Goal: Information Seeking & Learning: Stay updated

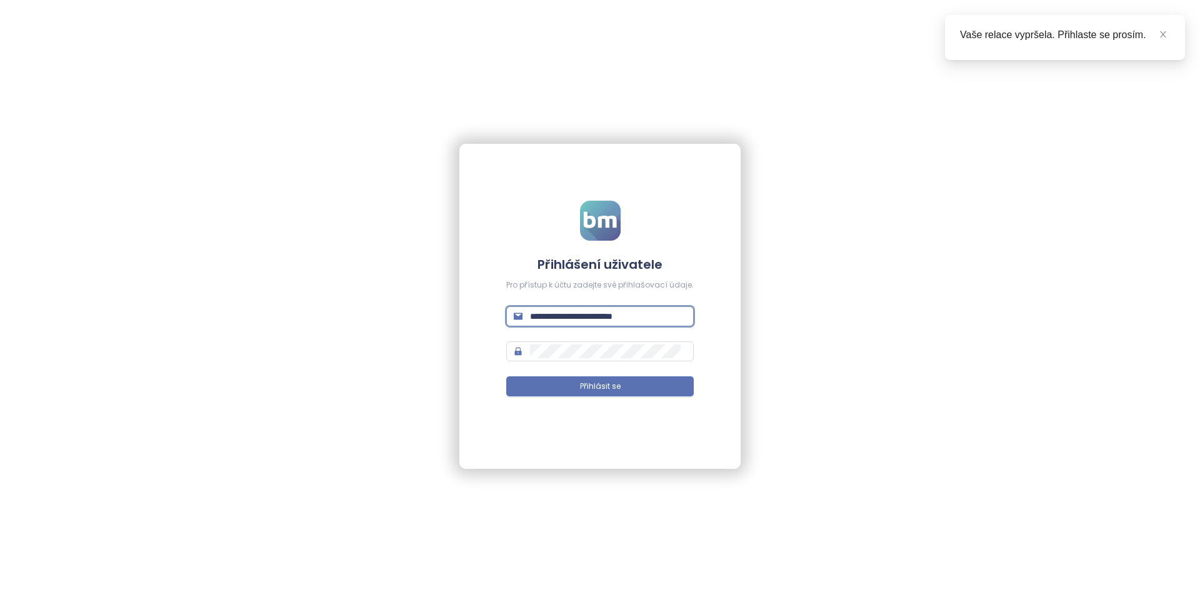
click at [645, 322] on input "**********" at bounding box center [608, 316] width 156 height 14
click at [645, 325] on span "**********" at bounding box center [599, 316] width 187 height 20
click at [654, 314] on input "**********" at bounding box center [608, 316] width 156 height 14
click at [746, 611] on div "**********" at bounding box center [600, 306] width 1200 height 612
click at [611, 336] on form "**********" at bounding box center [599, 306] width 187 height 211
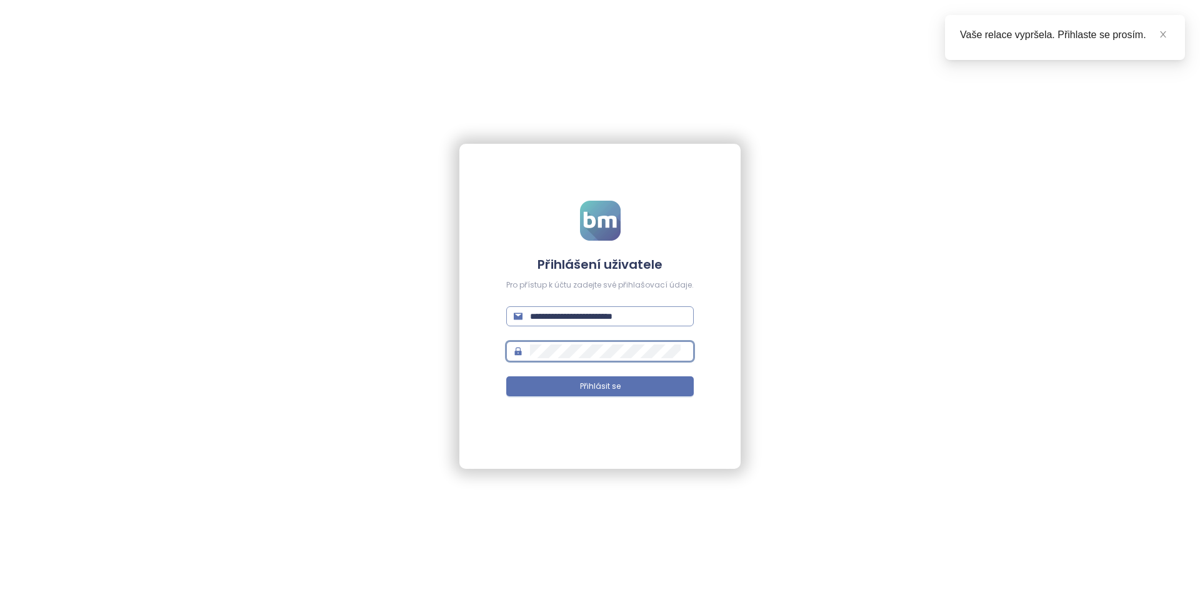
click at [567, 313] on input "**********" at bounding box center [608, 316] width 156 height 14
type input "**********"
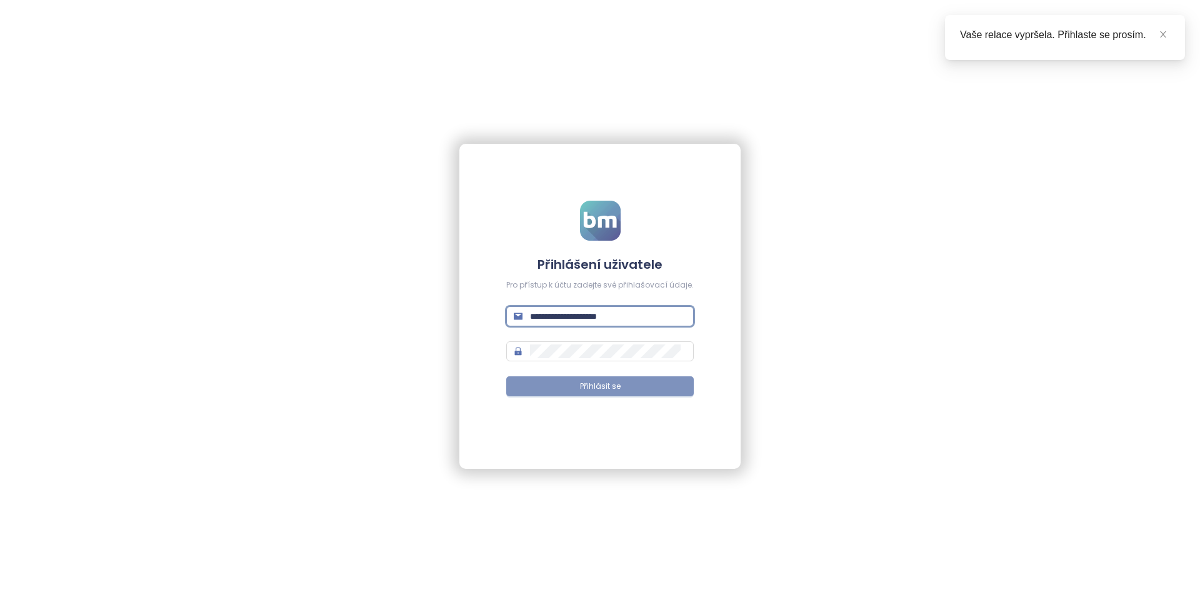
click at [622, 386] on button "Přihlásit se" at bounding box center [599, 386] width 187 height 20
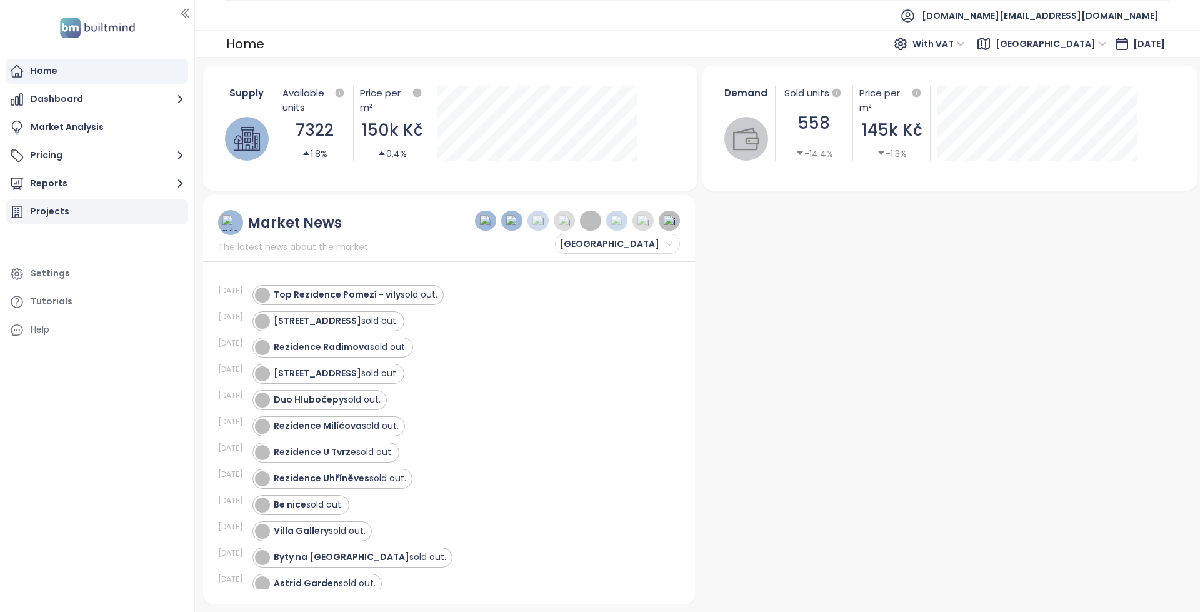
drag, startPoint x: 80, startPoint y: 208, endPoint x: 101, endPoint y: 207, distance: 21.3
click at [80, 208] on div "Projects" at bounding box center [97, 211] width 182 height 25
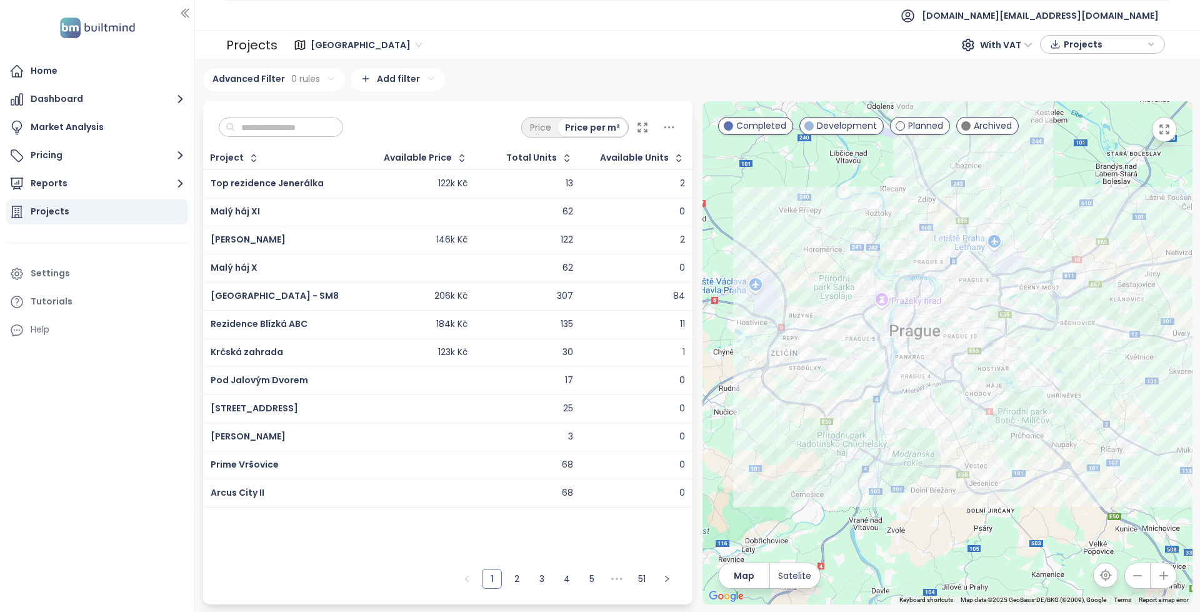
click at [313, 122] on input "text" at bounding box center [285, 127] width 101 height 19
paste input "**********"
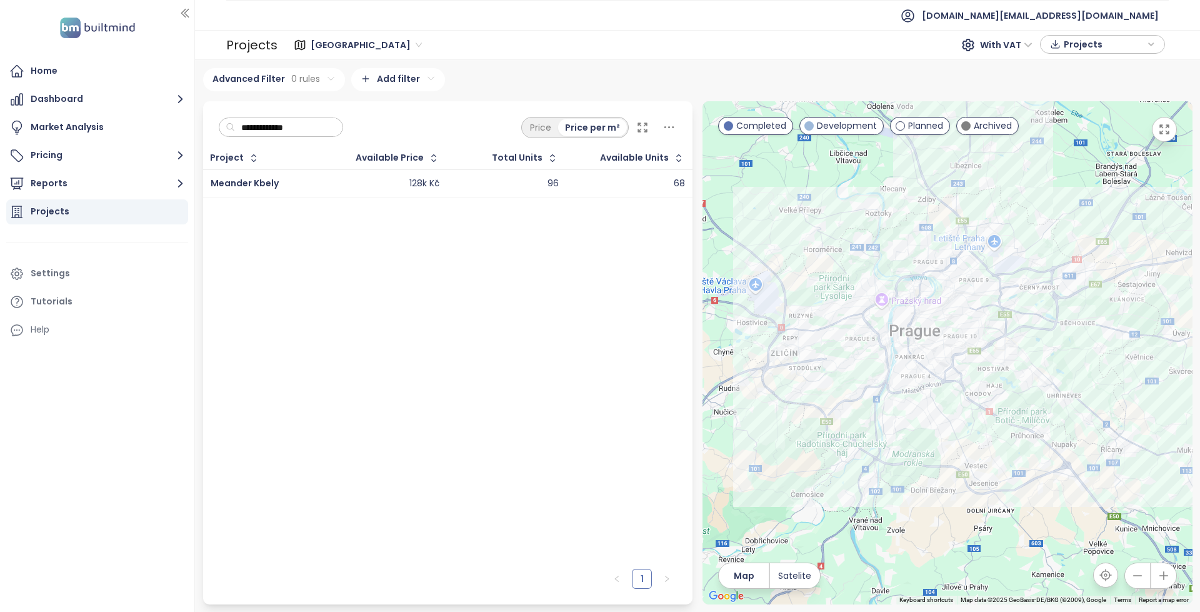
type input "**********"
click at [415, 181] on div "128k Kč" at bounding box center [424, 183] width 30 height 11
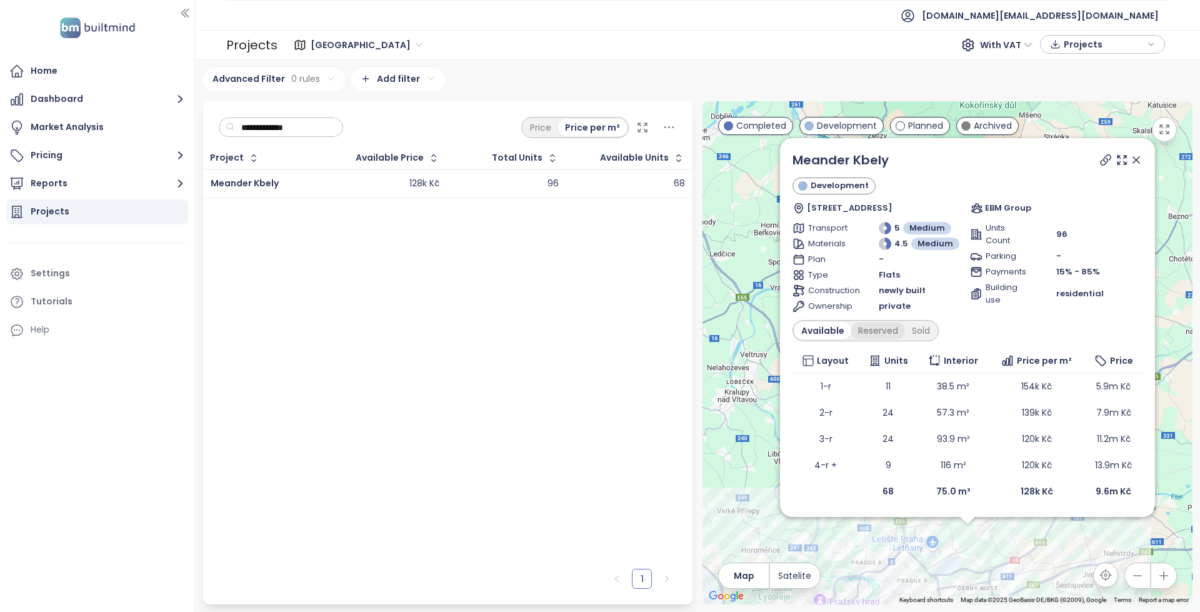
click at [878, 339] on div "Reserved" at bounding box center [878, 330] width 54 height 17
click at [922, 330] on div "Sold" at bounding box center [919, 330] width 32 height 17
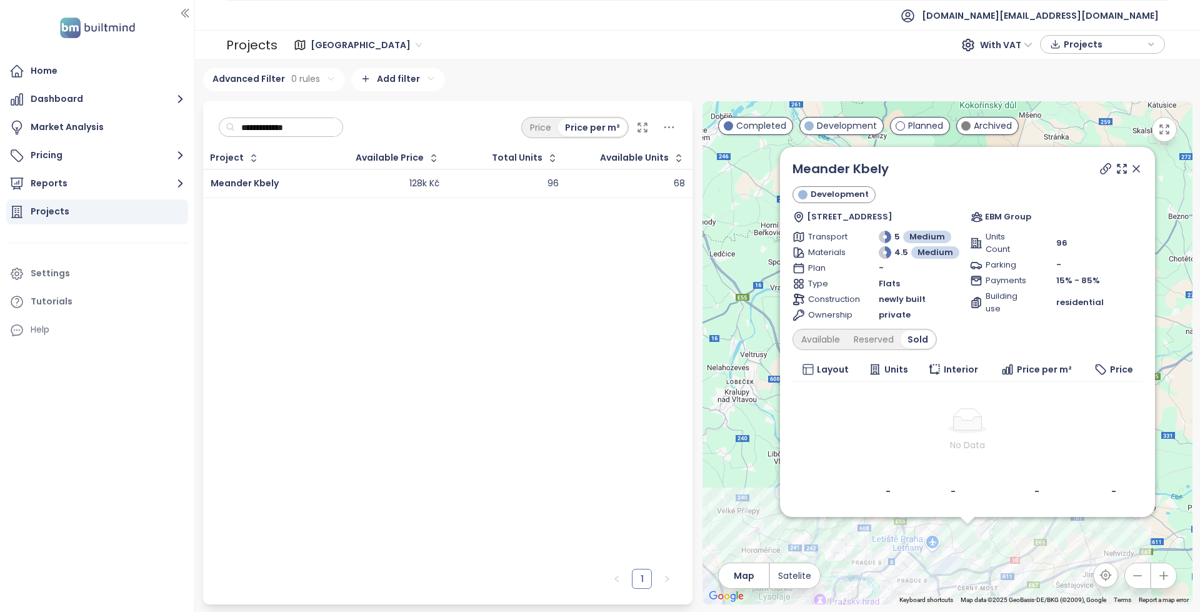
click at [831, 328] on div "Meander Kbely Development [STREET_ADDRESS] EBM Group Transport 5 Medium Materia…" at bounding box center [967, 331] width 350 height 345
click at [833, 339] on div "Available" at bounding box center [820, 339] width 52 height 17
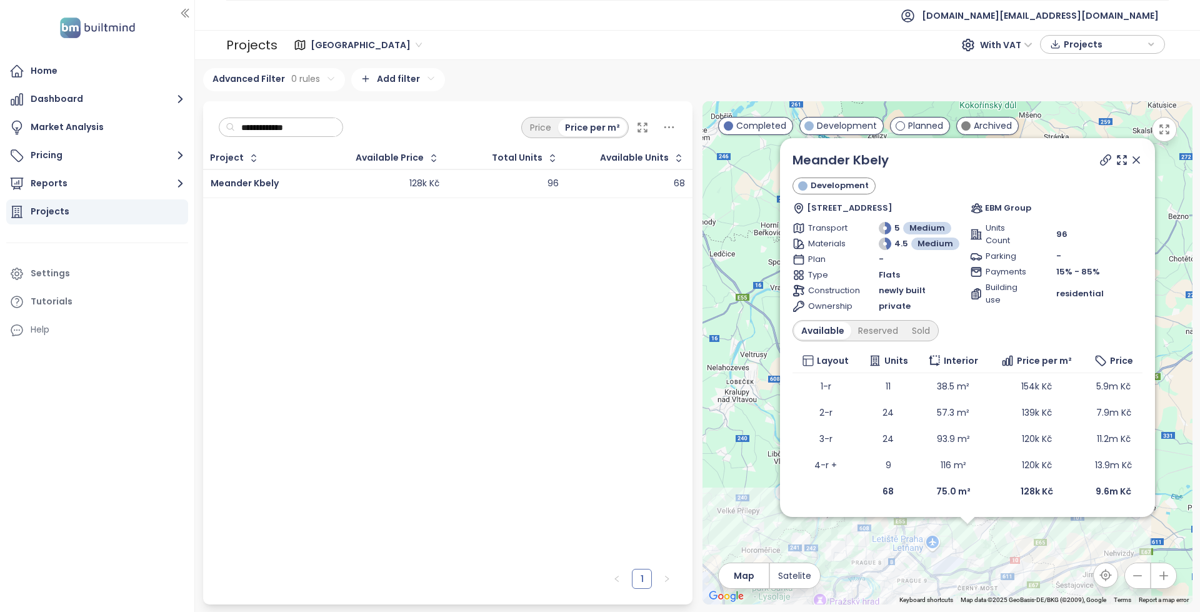
click at [1137, 165] on icon at bounding box center [1136, 160] width 12 height 12
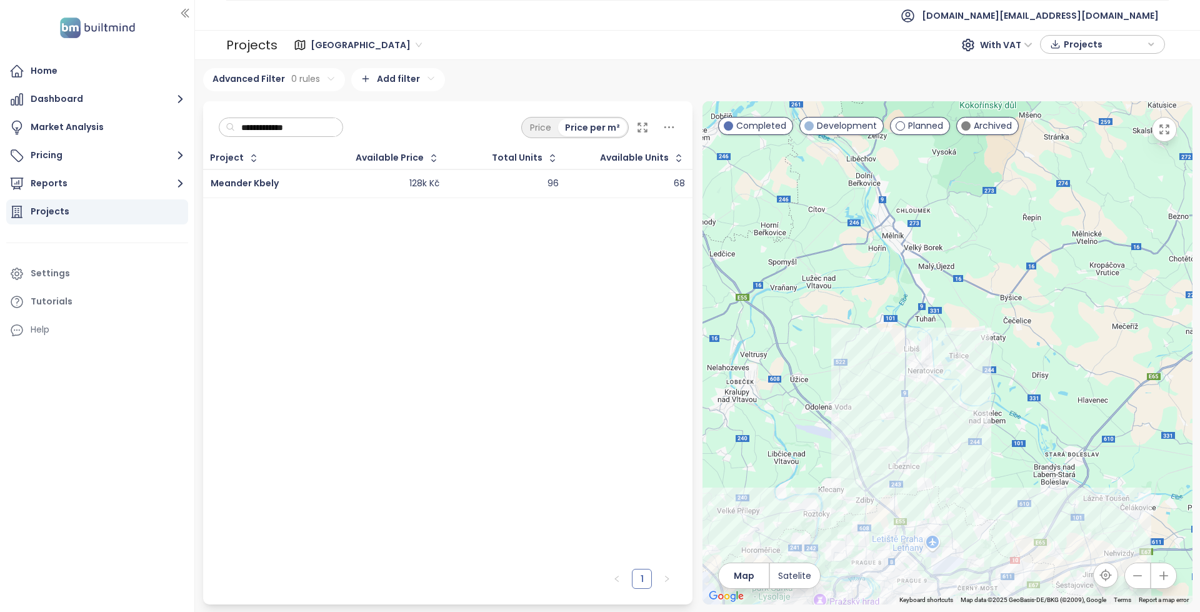
click at [336, 134] on input "**********" at bounding box center [285, 127] width 101 height 19
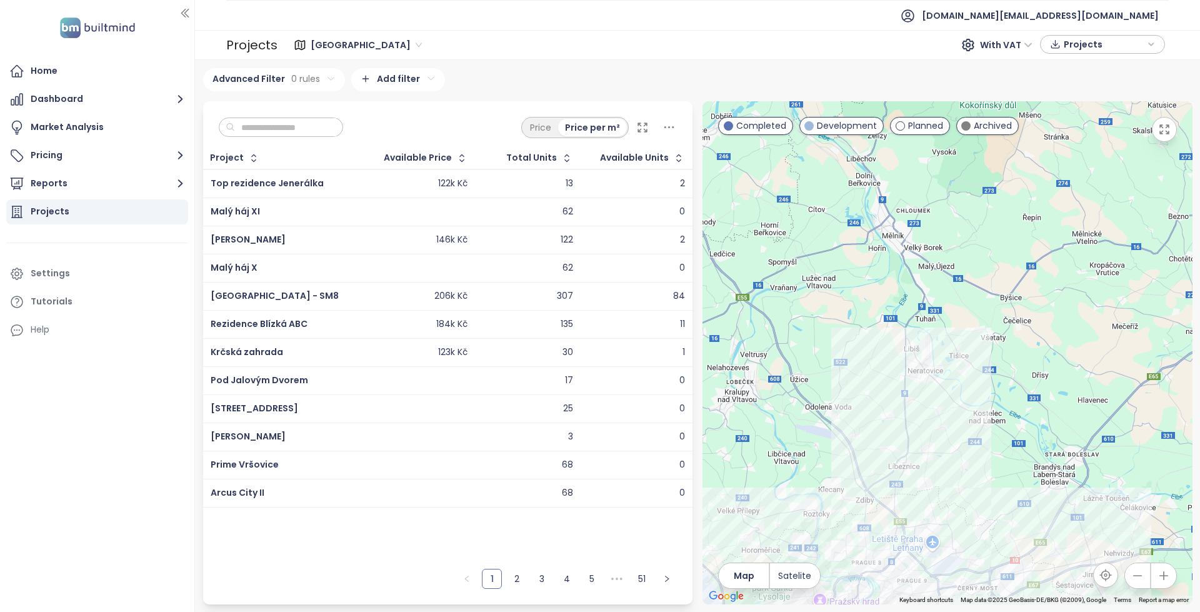
click at [438, 82] on html "Home Dashboard Market Analysis Pricing Reports Projects Settings Tutorials Help…" at bounding box center [600, 306] width 1200 height 612
drag, startPoint x: 802, startPoint y: 372, endPoint x: 805, endPoint y: 298, distance: 73.8
click at [805, 298] on html "Home Dashboard Market Analysis Pricing Reports Projects Settings Tutorials Help…" at bounding box center [600, 306] width 1200 height 612
click at [384, 70] on html "Home Dashboard Market Analysis Pricing Reports Projects Settings Tutorials Help…" at bounding box center [600, 306] width 1200 height 612
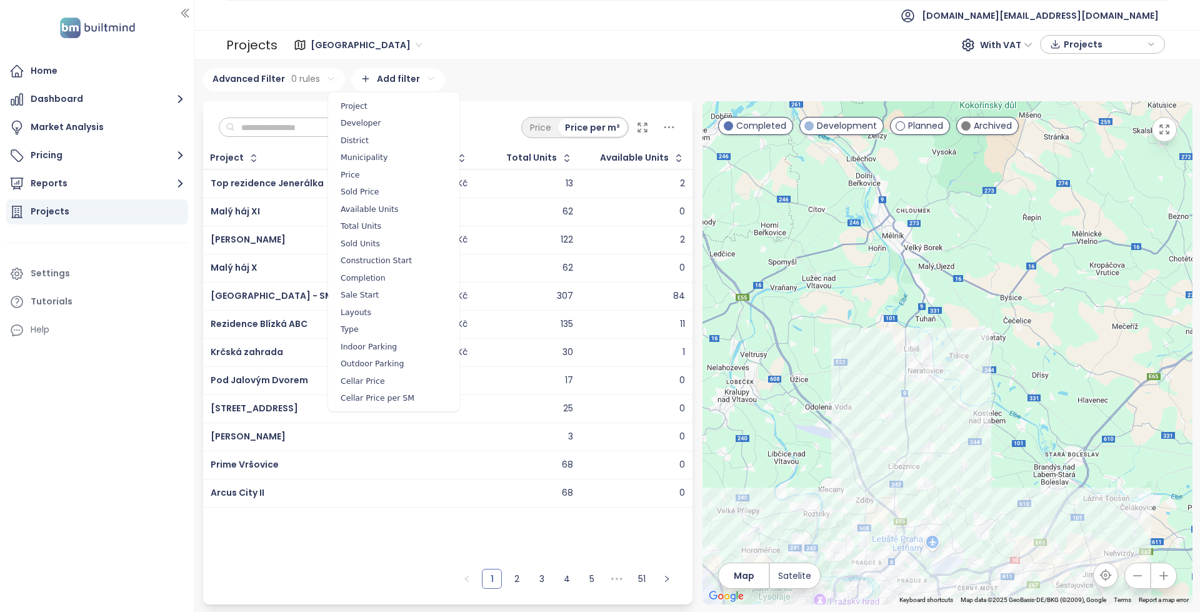
click at [482, 78] on html "Home Dashboard Market Analysis Pricing Reports Projects Settings Tutorials Help…" at bounding box center [600, 306] width 1200 height 612
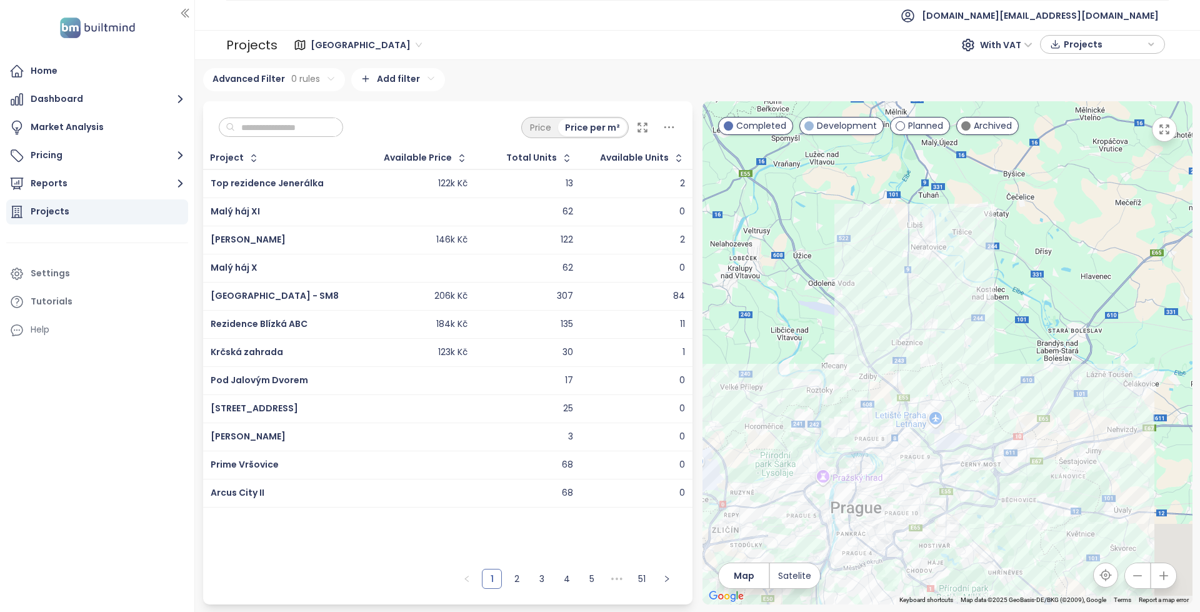
drag, startPoint x: 832, startPoint y: 250, endPoint x: 853, endPoint y: 186, distance: 67.4
click at [842, 205] on div at bounding box center [947, 352] width 490 height 503
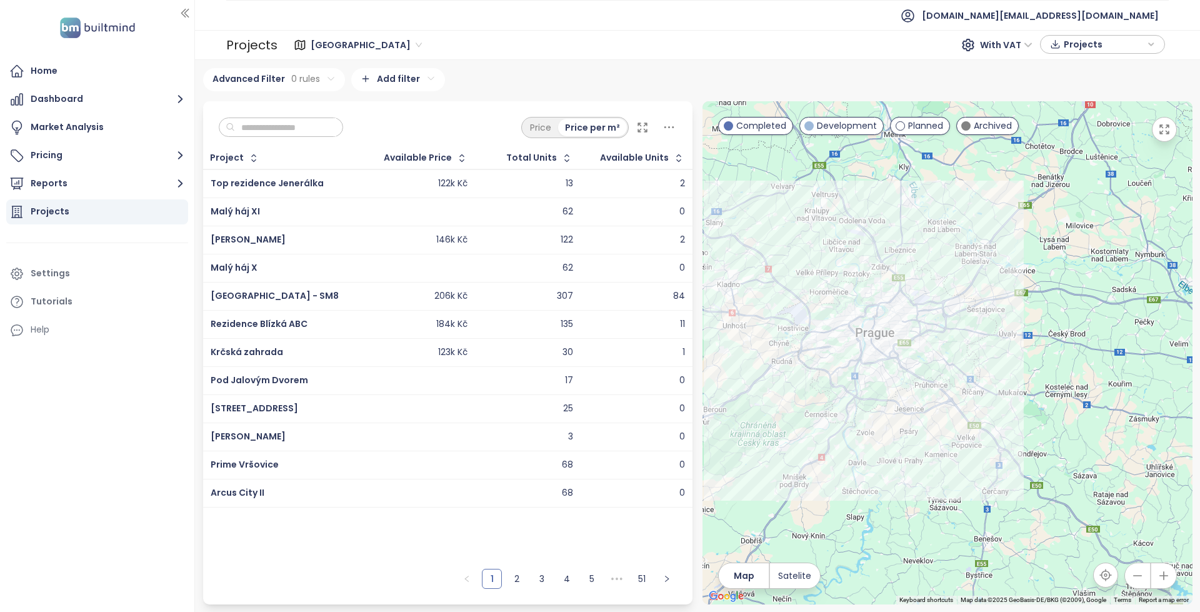
drag, startPoint x: 874, startPoint y: 327, endPoint x: 870, endPoint y: 361, distance: 33.9
click at [871, 362] on div at bounding box center [947, 352] width 490 height 503
click at [134, 76] on div "Home" at bounding box center [97, 71] width 182 height 25
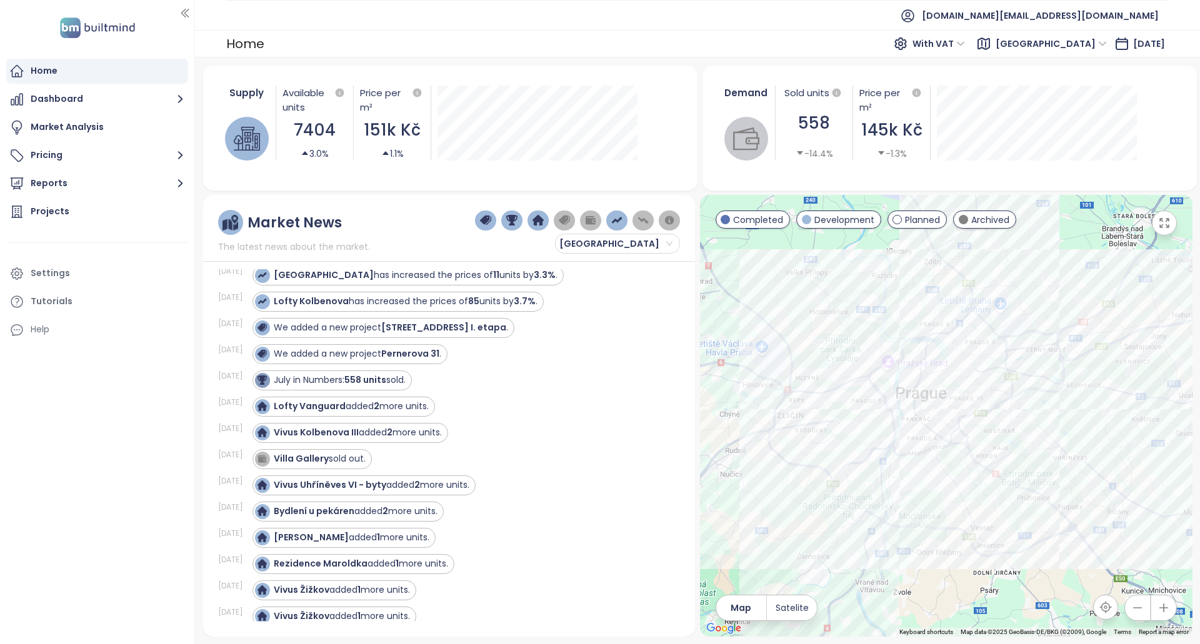
scroll to position [1535, 0]
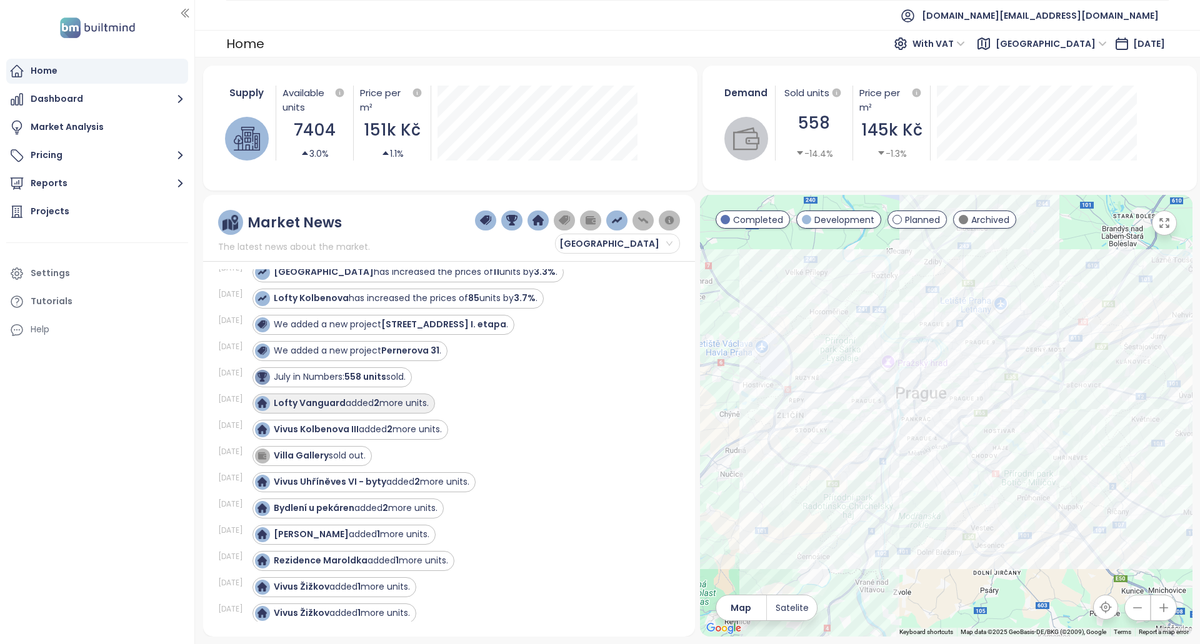
copy div "Lofty Vanguard added 2 more units."
drag, startPoint x: 274, startPoint y: 415, endPoint x: 484, endPoint y: 414, distance: 210.6
click at [484, 414] on div "Lofty Vanguard added 2 more units." at bounding box center [458, 404] width 413 height 20
copy div "Vivus Kolbenova III added 2 more units."
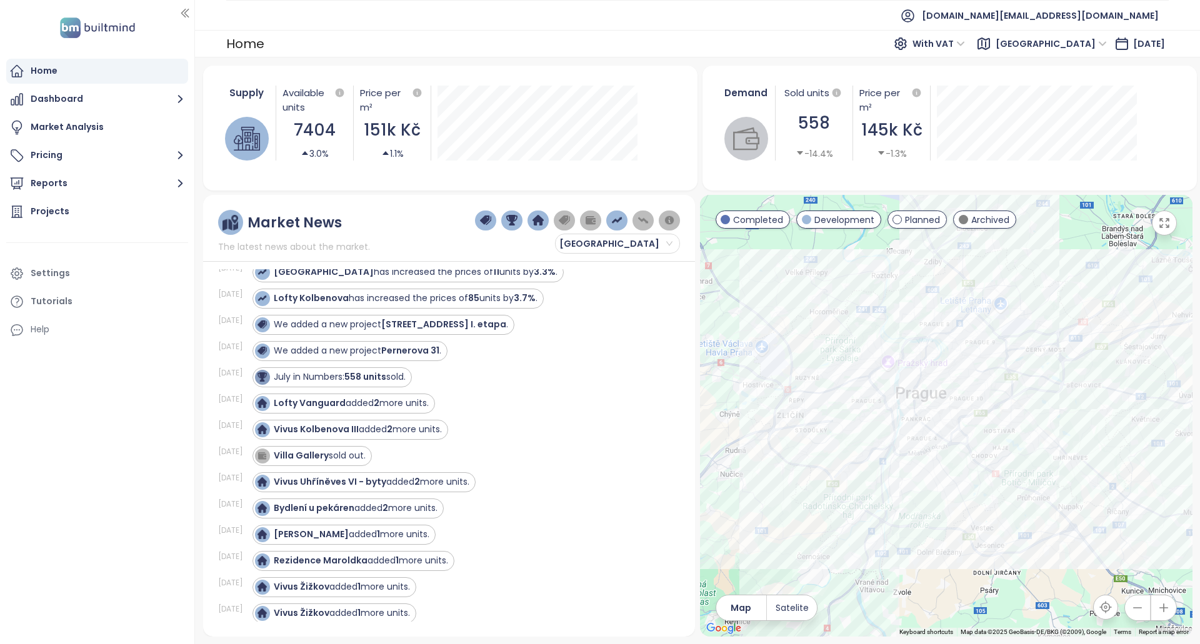
drag, startPoint x: 450, startPoint y: 443, endPoint x: 471, endPoint y: 437, distance: 22.1
click at [467, 437] on div "Vivus Kolbenova III added 2 more units." at bounding box center [458, 430] width 413 height 20
click at [511, 435] on div "Vivus Kolbenova III added 2 more units." at bounding box center [458, 430] width 413 height 20
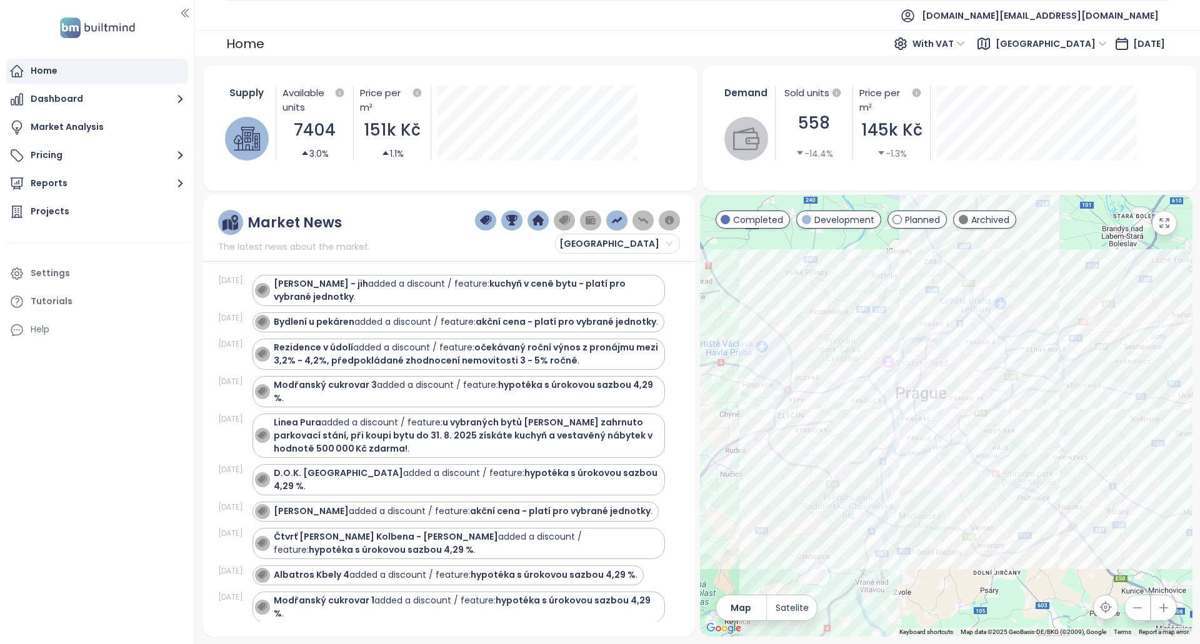
scroll to position [0, 0]
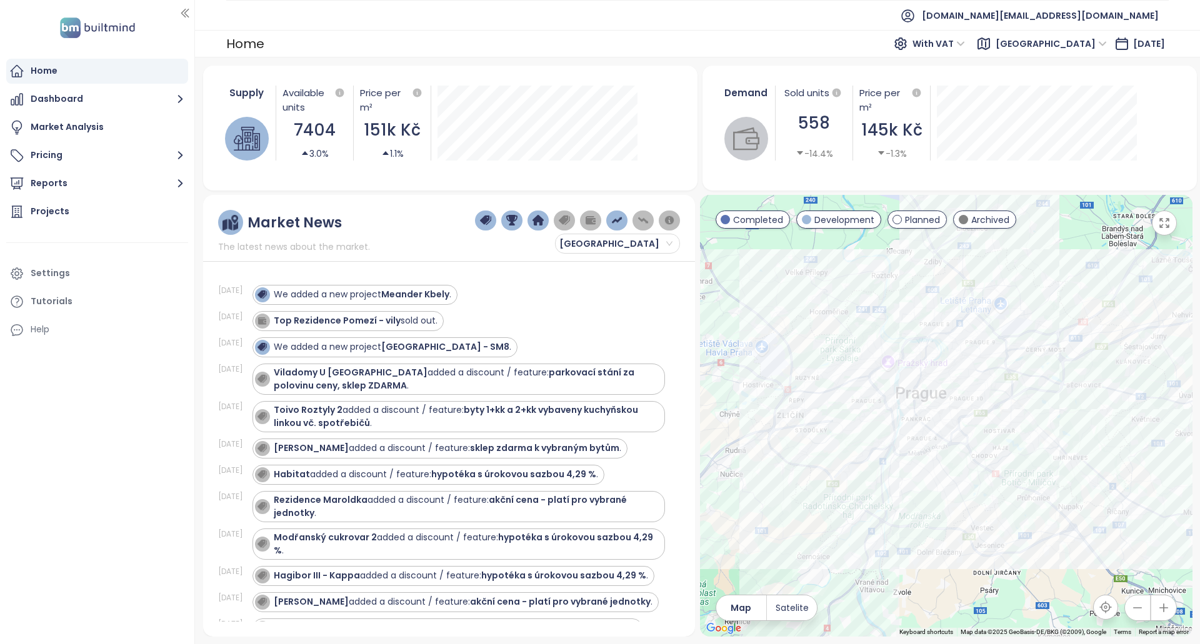
drag, startPoint x: 588, startPoint y: 410, endPoint x: 570, endPoint y: 186, distance: 225.0
copy div "We added a new project Meander Kbely ."
drag, startPoint x: 277, startPoint y: 294, endPoint x: 467, endPoint y: 300, distance: 190.0
click at [467, 300] on div "We added a new project Meander Kbely ." at bounding box center [458, 295] width 413 height 20
click at [481, 298] on div "We added a new project Meander Kbely ." at bounding box center [458, 295] width 413 height 20
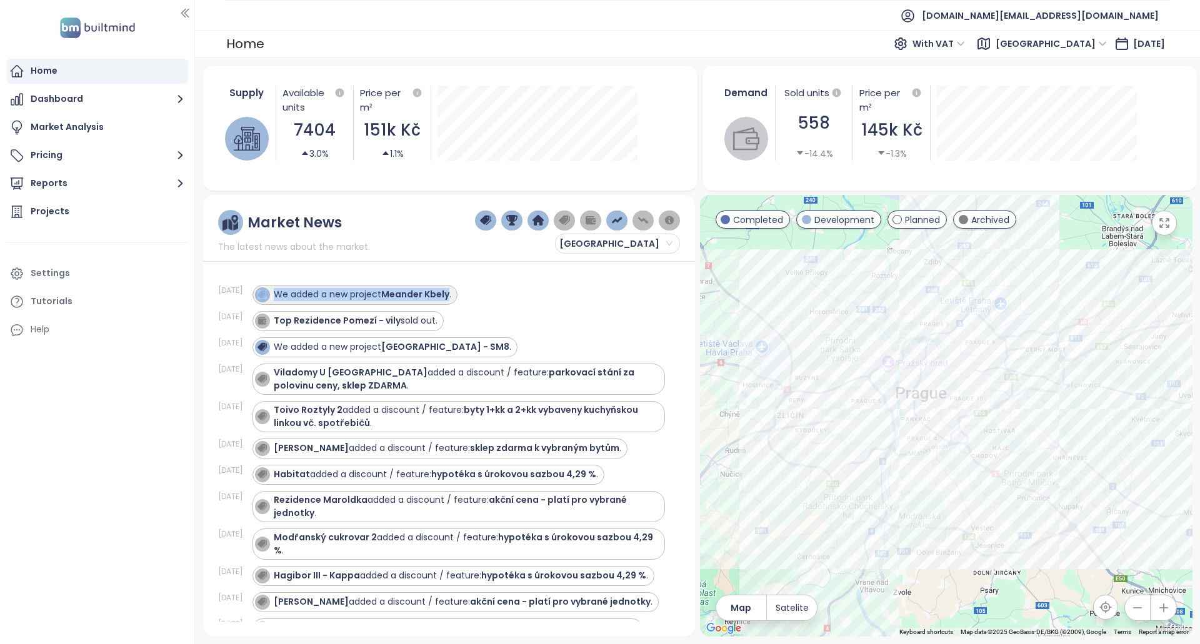
copy div "We added a new project Meander Kbely"
drag, startPoint x: 457, startPoint y: 295, endPoint x: 302, endPoint y: 278, distance: 155.9
click at [302, 278] on div "Aug 26, 25 We added a new project Meander Kbely . Aug 25, 25 Top Rezidence Pome…" at bounding box center [449, 445] width 462 height 352
copy div "Top Rezidence Pomezí - vily sold out."
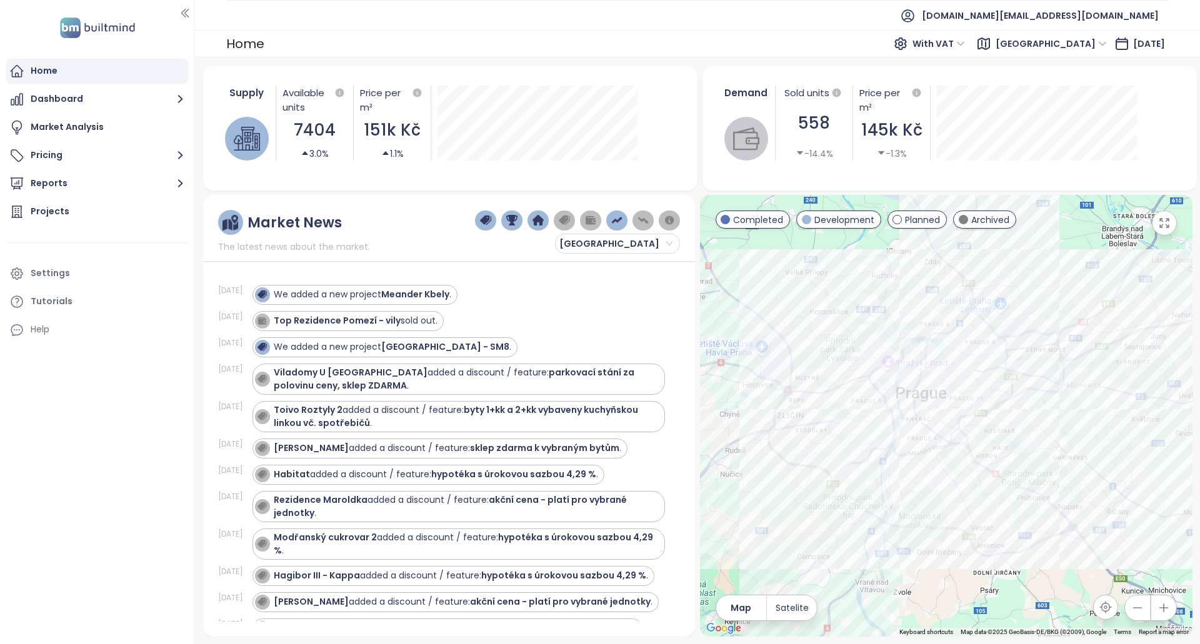
drag, startPoint x: 444, startPoint y: 320, endPoint x: 280, endPoint y: 307, distance: 164.8
click at [280, 307] on div "Aug 26, 25 We added a new project Meander Kbely . Aug 25, 25 Top Rezidence Pome…" at bounding box center [449, 445] width 462 height 352
click at [280, 307] on div "Aug 26, 25 We added a new project Meander Kbely ." at bounding box center [441, 295] width 447 height 26
copy div "We added a new project Meander Kbely ."
drag, startPoint x: 477, startPoint y: 296, endPoint x: 274, endPoint y: 281, distance: 203.6
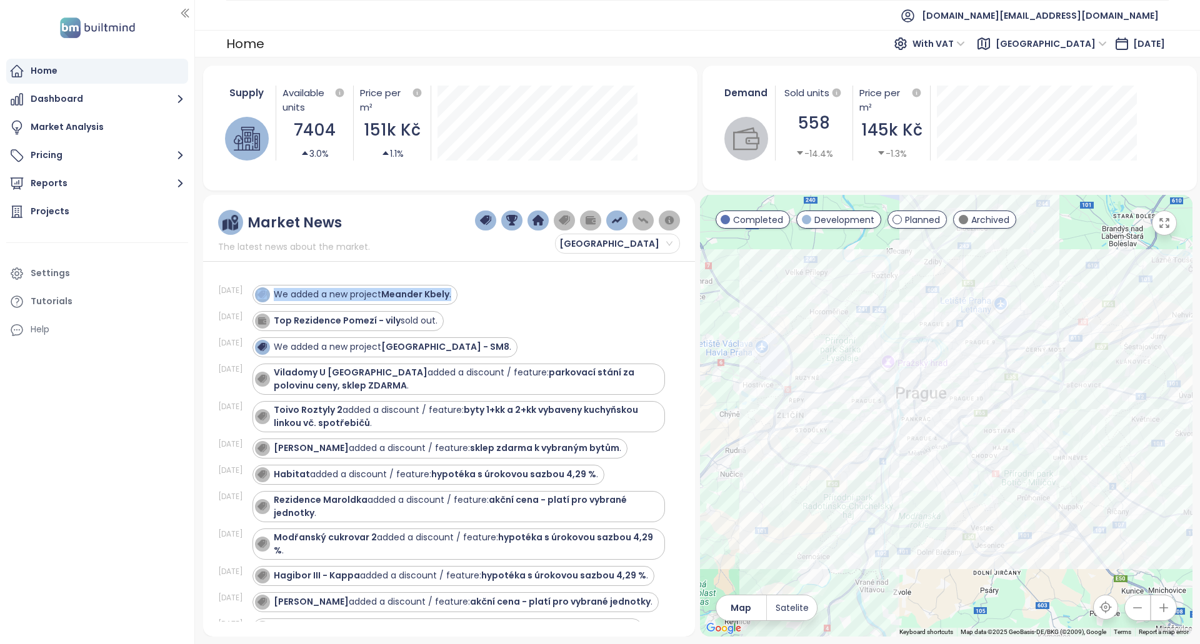
click at [277, 289] on div "We added a new project Meander Kbely ." at bounding box center [458, 295] width 413 height 20
click at [274, 279] on div "Aug 26, 25 We added a new project Meander Kbely . Aug 25, 25 Top Rezidence Pome…" at bounding box center [449, 445] width 462 height 352
drag, startPoint x: 331, startPoint y: 224, endPoint x: 247, endPoint y: 221, distance: 83.8
click at [247, 221] on div "Market News The latest news about the market." at bounding box center [294, 232] width 152 height 44
copy div "Market News"
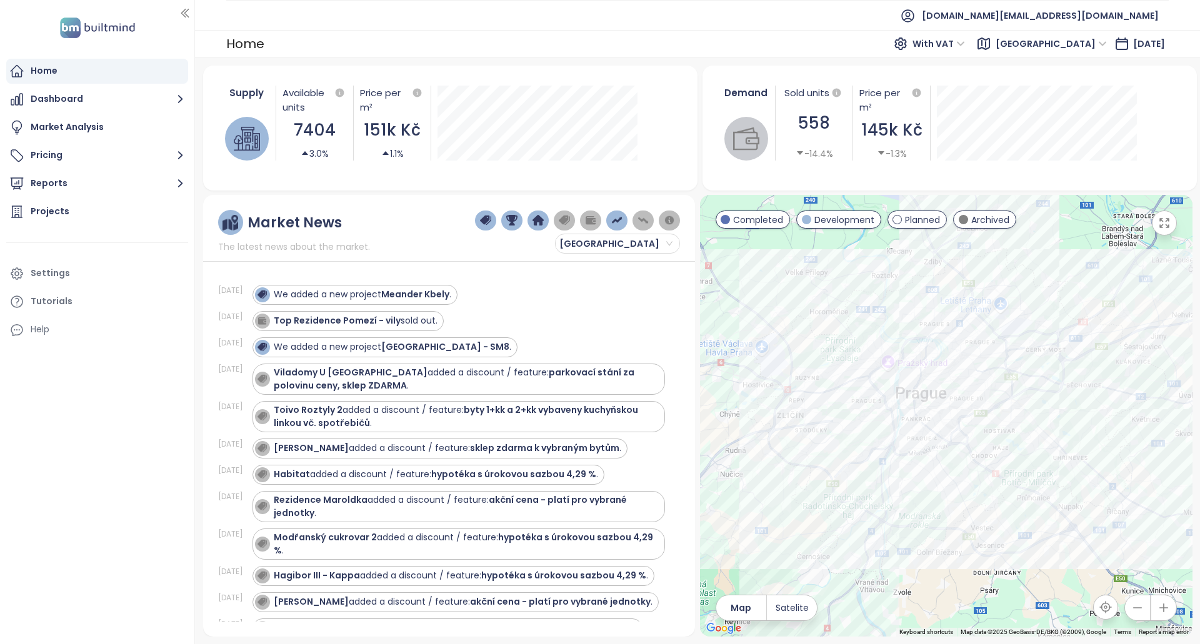
click at [371, 212] on div "Market News The latest news about the market. Praha" at bounding box center [449, 232] width 462 height 44
